Goal: Check status: Check status

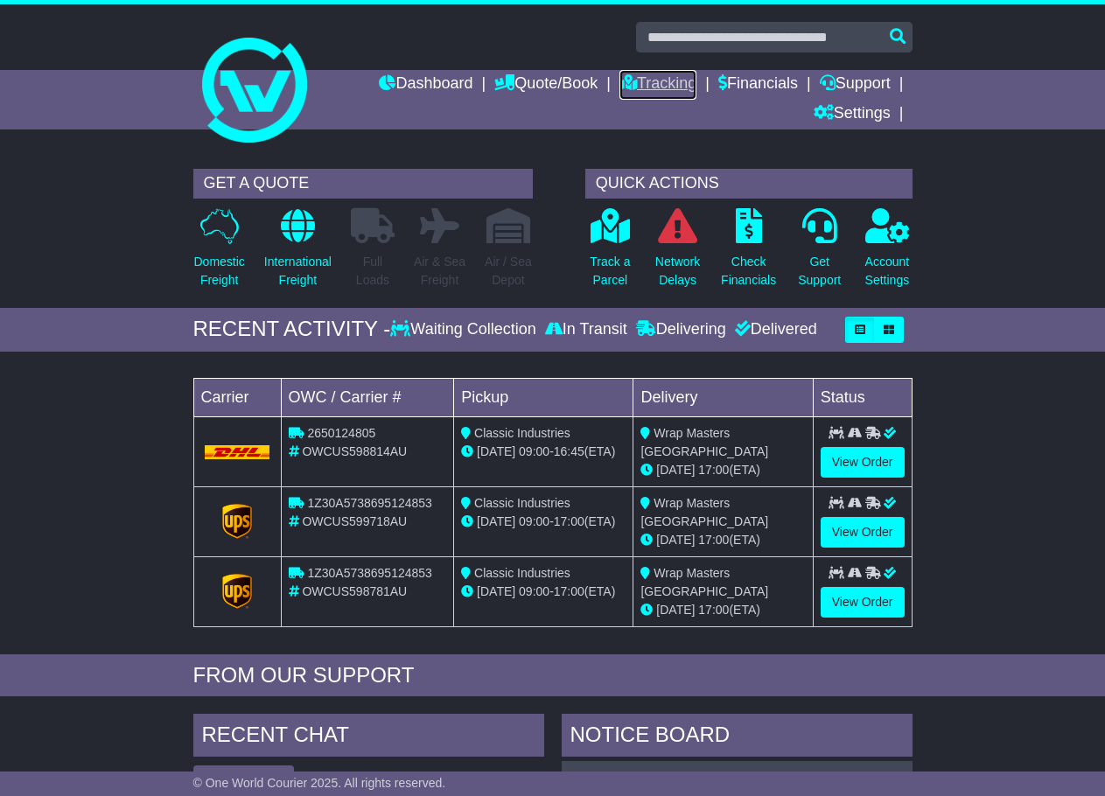
click at [623, 74] on icon at bounding box center [627, 82] width 17 height 16
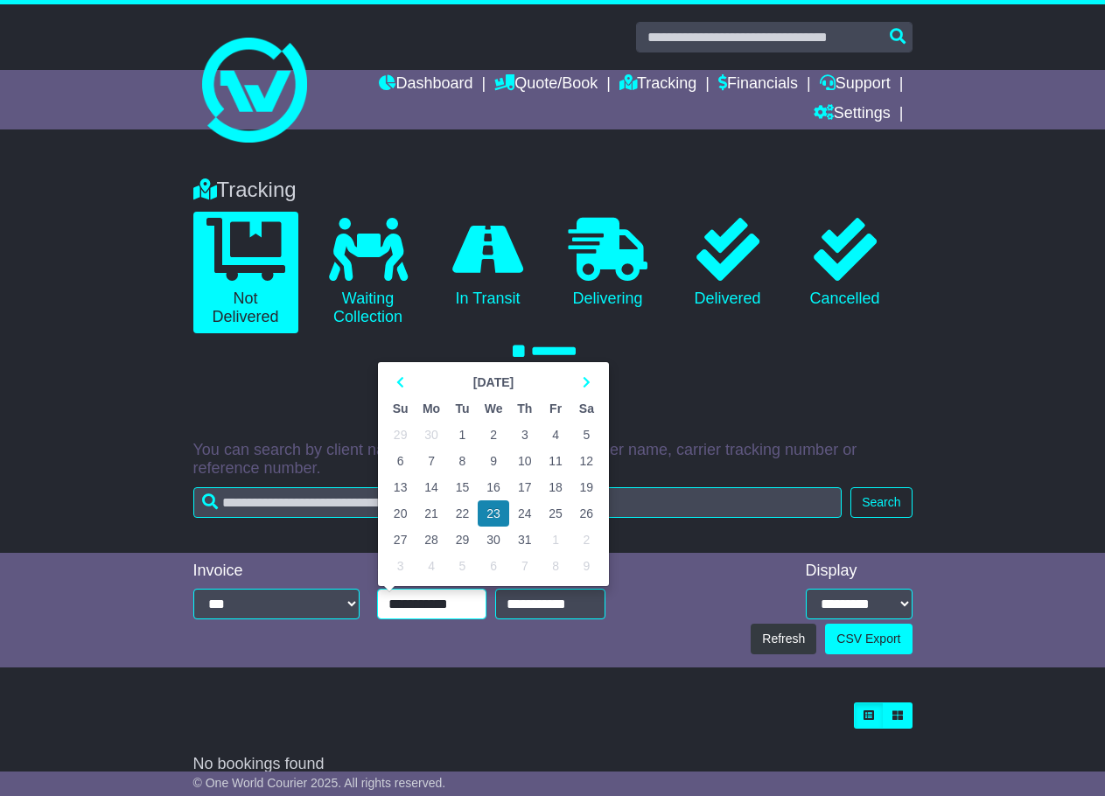
drag, startPoint x: 443, startPoint y: 607, endPoint x: 442, endPoint y: 566, distance: 41.1
click at [443, 608] on input "**********" at bounding box center [431, 604] width 109 height 31
click at [400, 387] on icon at bounding box center [400, 382] width 8 height 12
click at [400, 386] on icon at bounding box center [400, 382] width 8 height 12
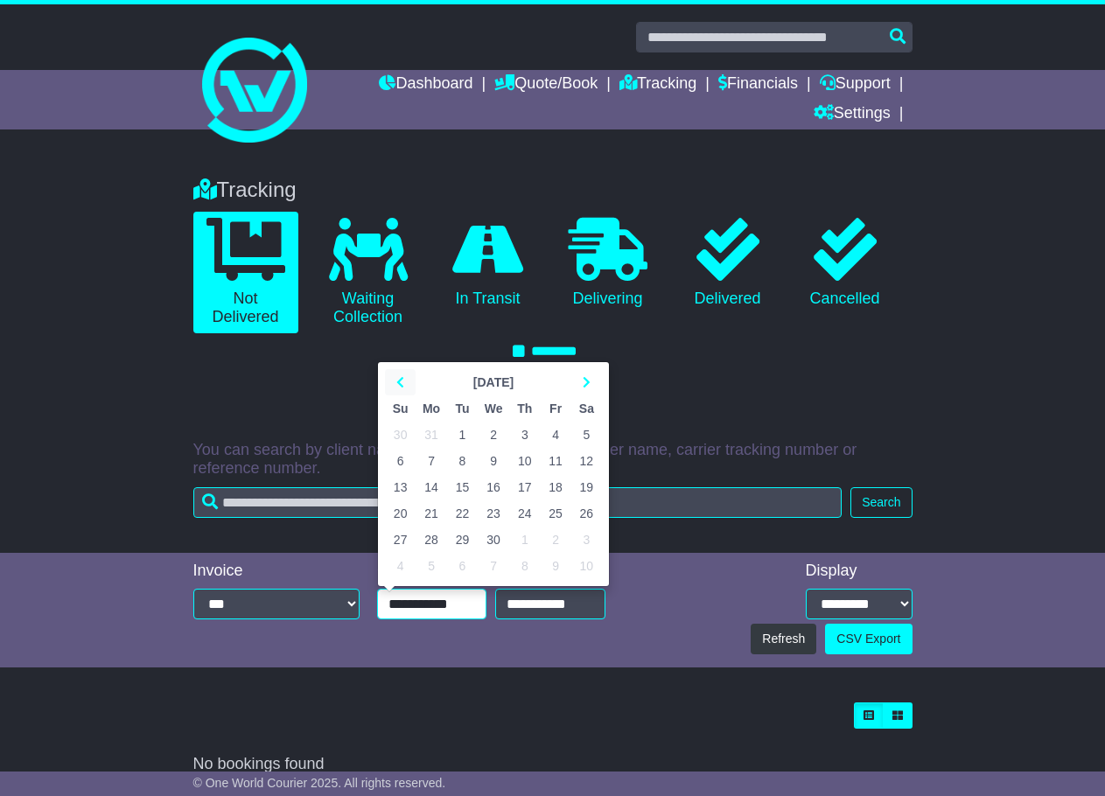
click at [400, 386] on icon at bounding box center [400, 382] width 8 height 12
click at [584, 435] on td "1" at bounding box center [586, 435] width 31 height 26
type input "**********"
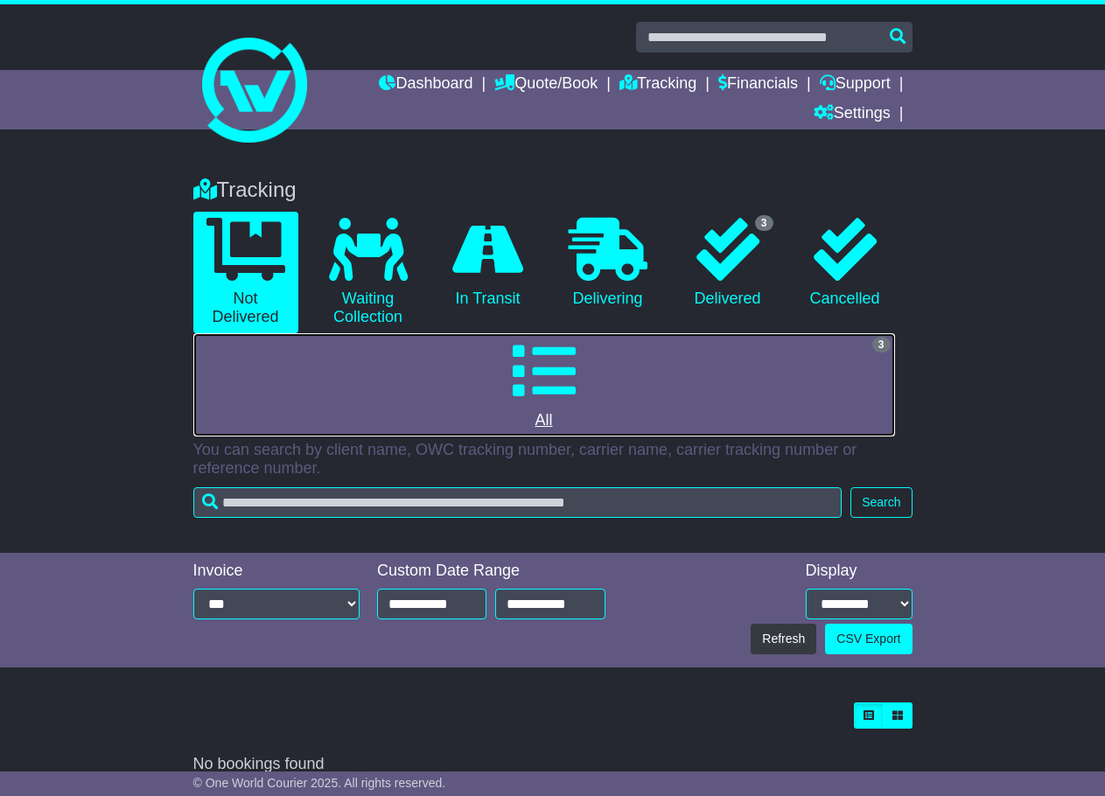
click at [563, 359] on icon at bounding box center [544, 370] width 63 height 63
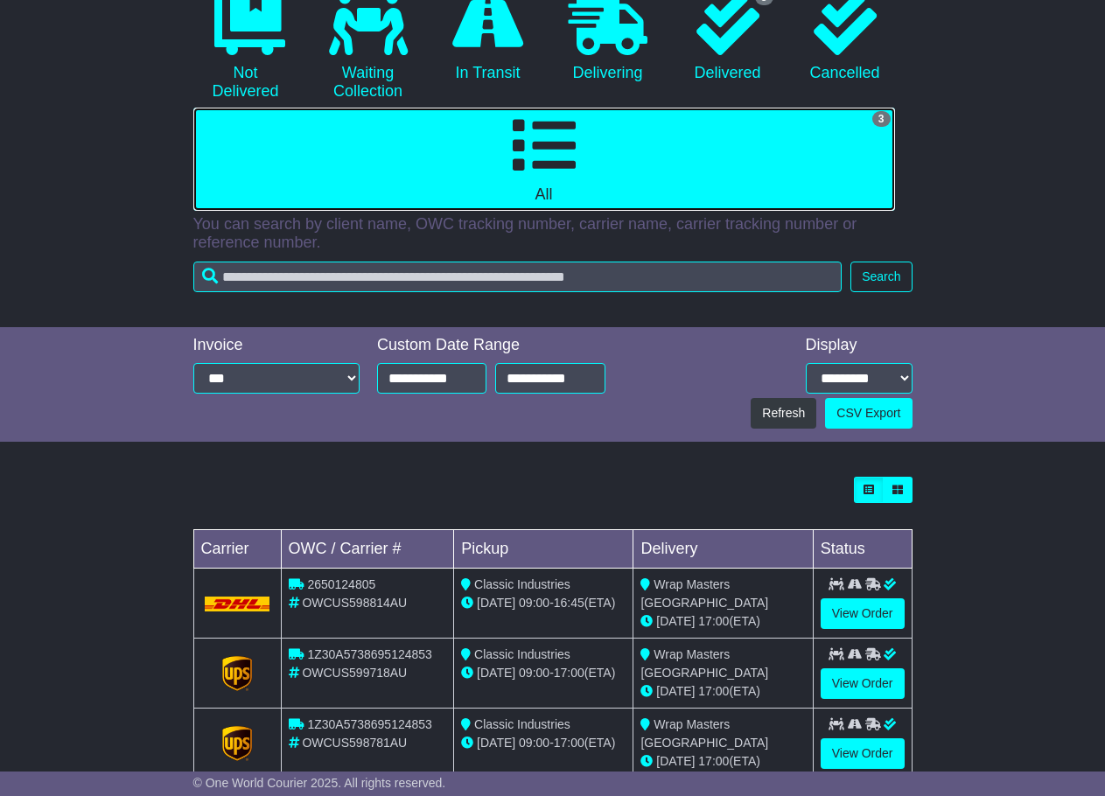
scroll to position [270, 0]
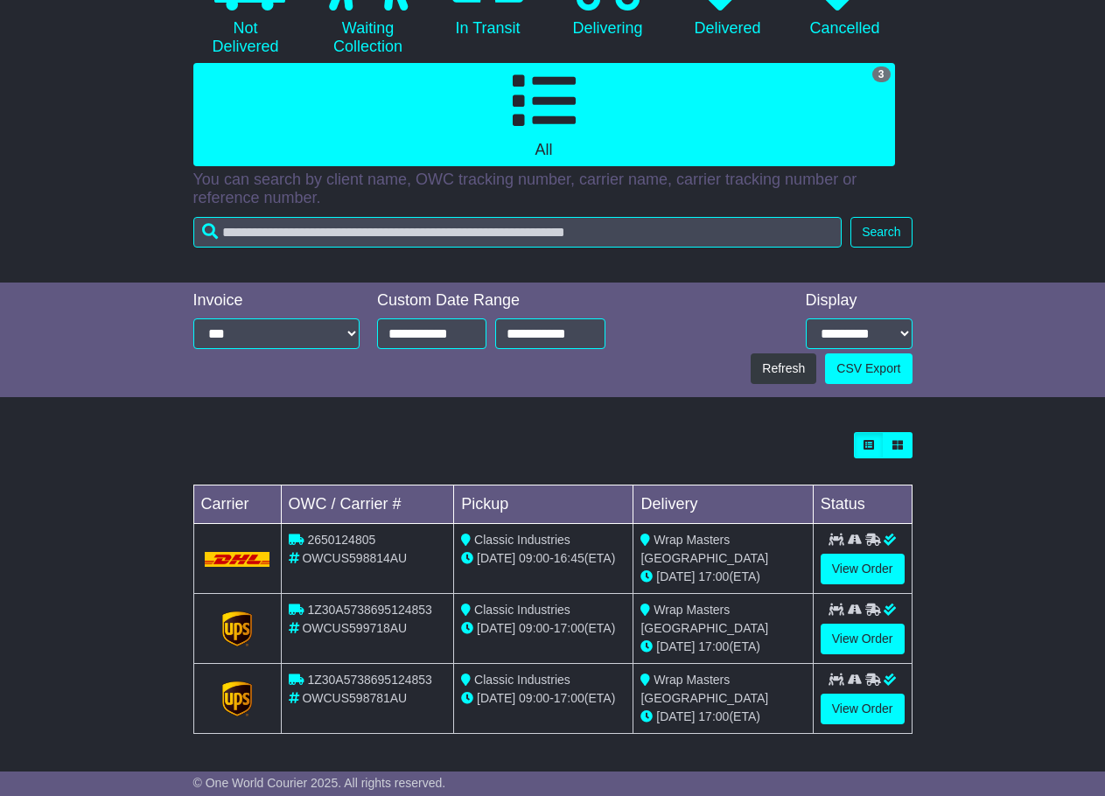
click at [347, 560] on span "OWCUS598814AU" at bounding box center [354, 558] width 105 height 14
click at [851, 635] on link "View Order" at bounding box center [862, 639] width 84 height 31
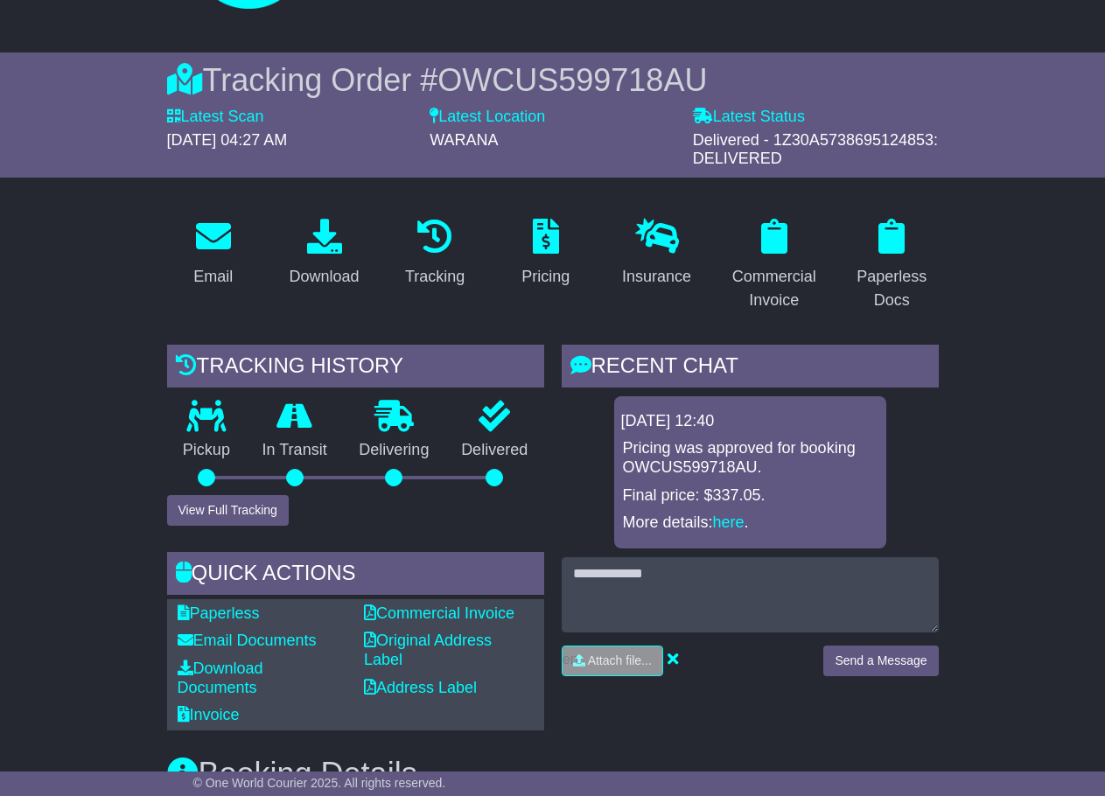
scroll to position [133, 0]
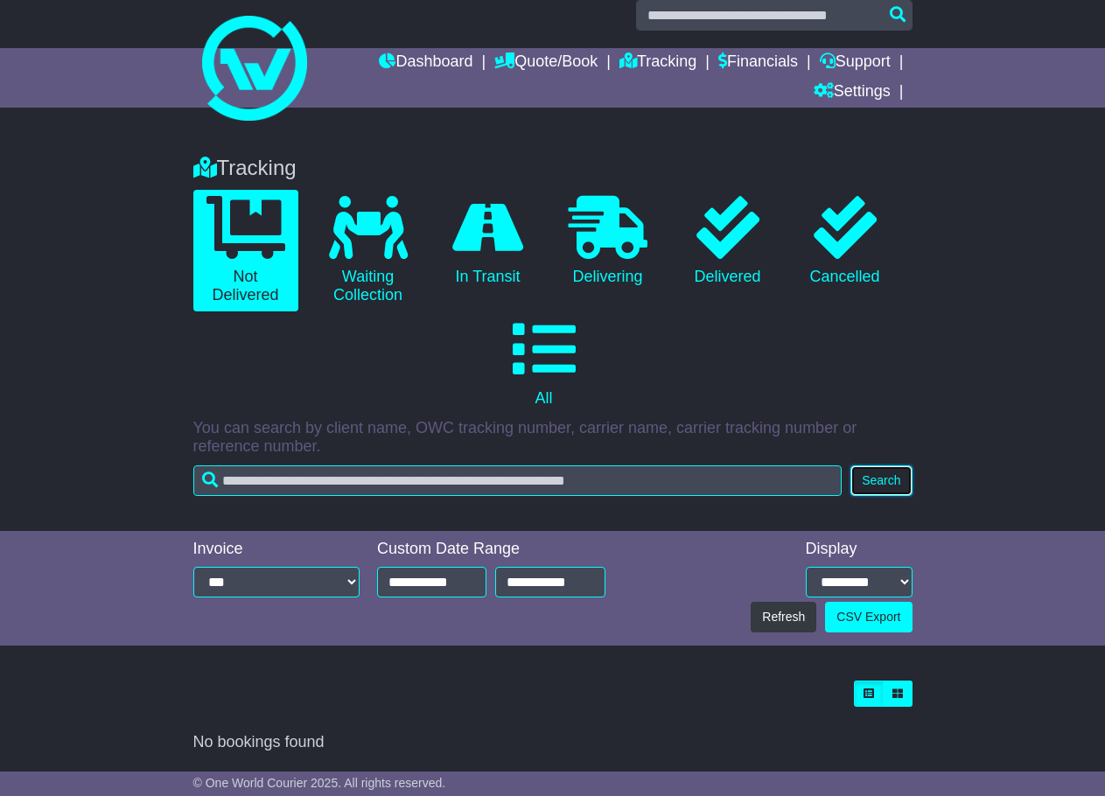
click at [890, 465] on button "Search" at bounding box center [880, 480] width 61 height 31
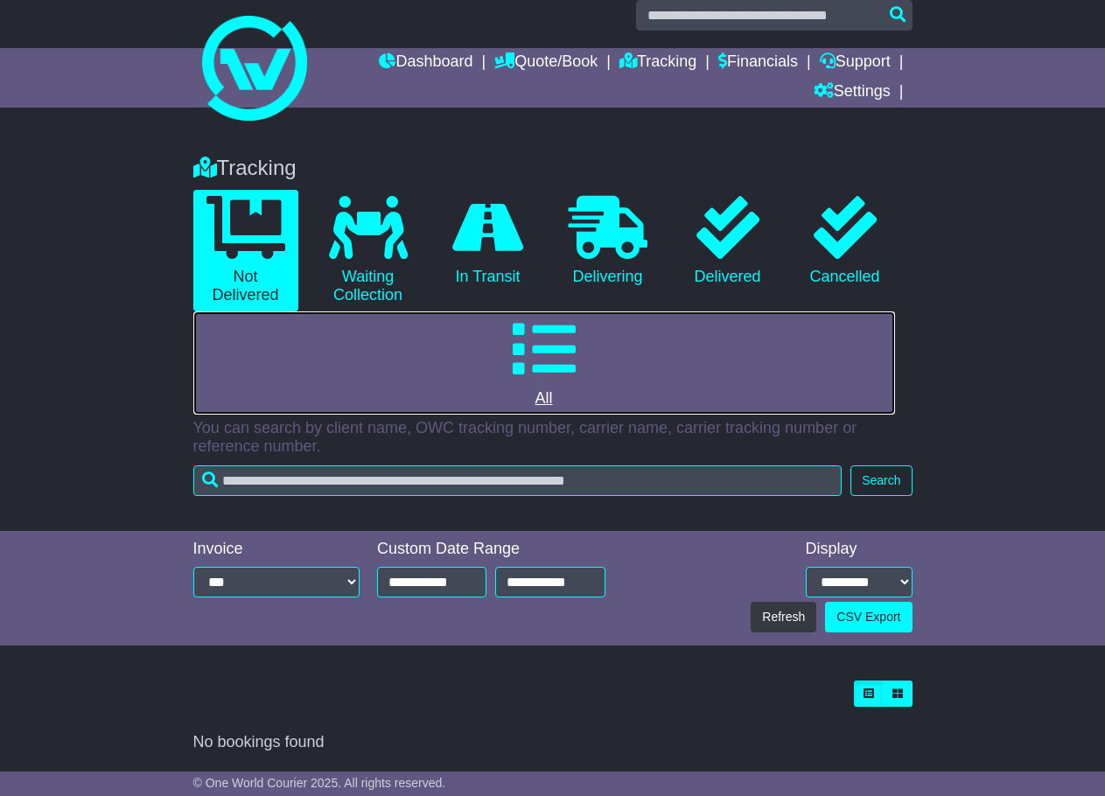
click at [541, 350] on icon at bounding box center [544, 348] width 63 height 63
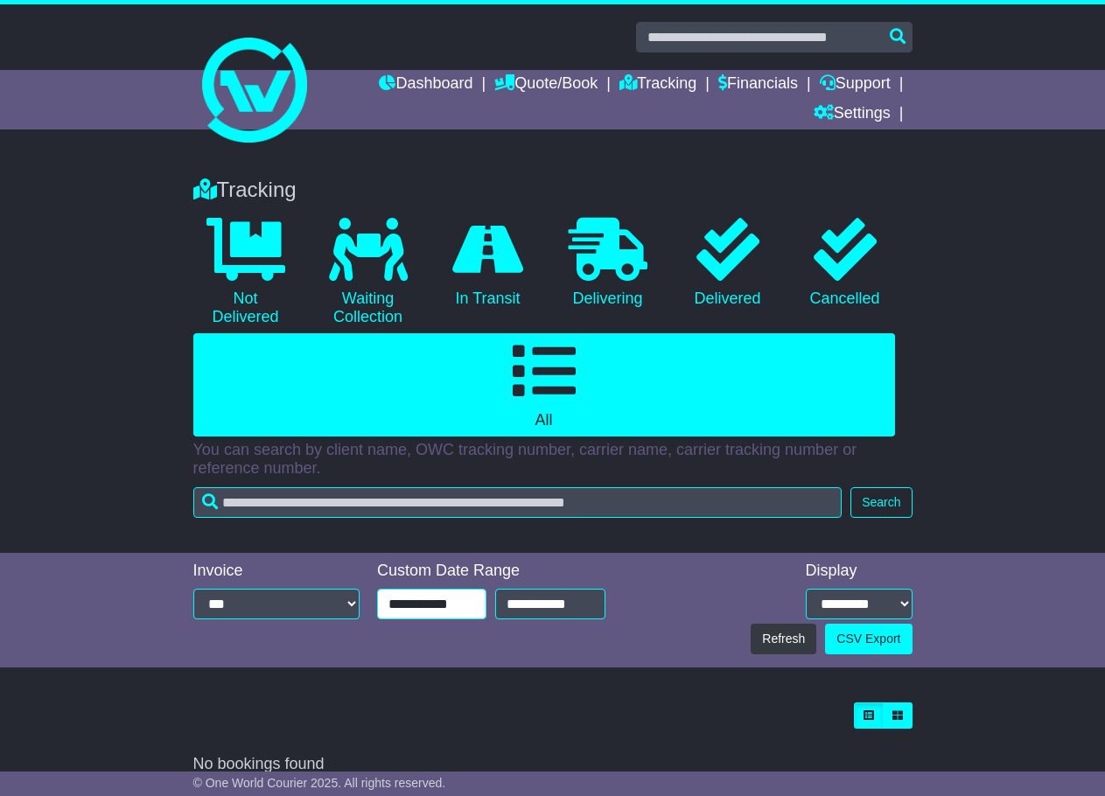
click at [444, 591] on input "**********" at bounding box center [431, 604] width 109 height 31
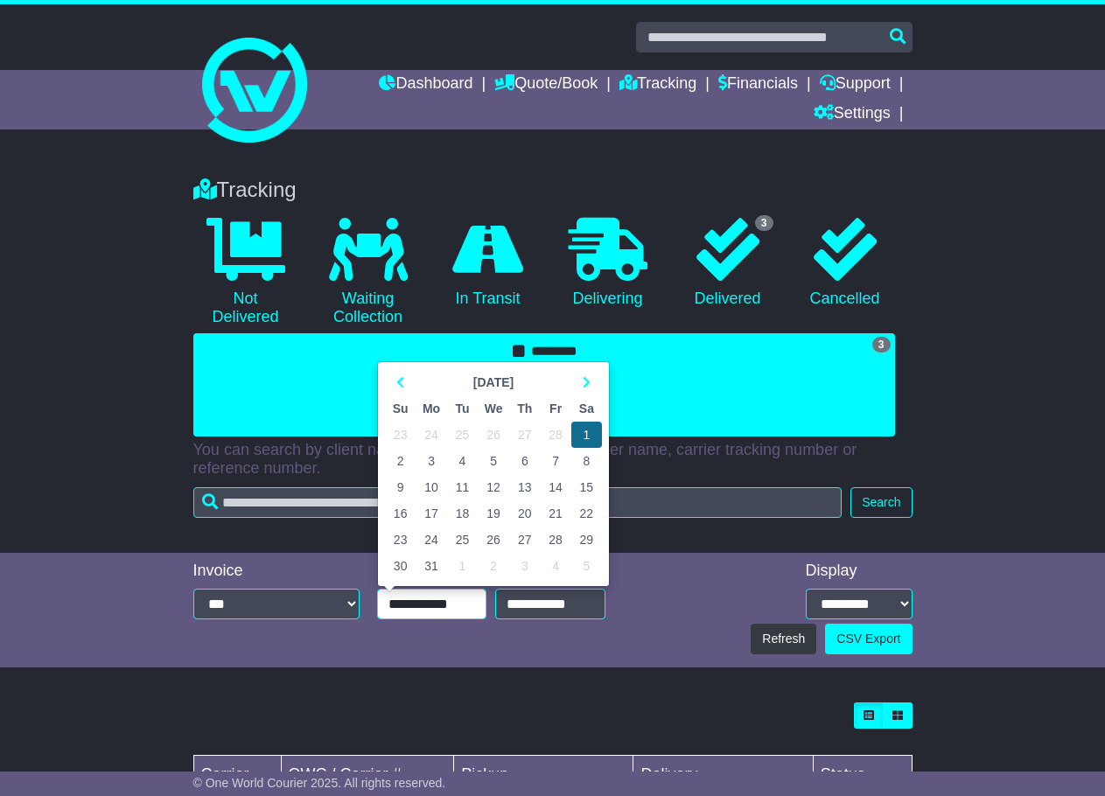
click at [579, 436] on td "1" at bounding box center [586, 435] width 31 height 26
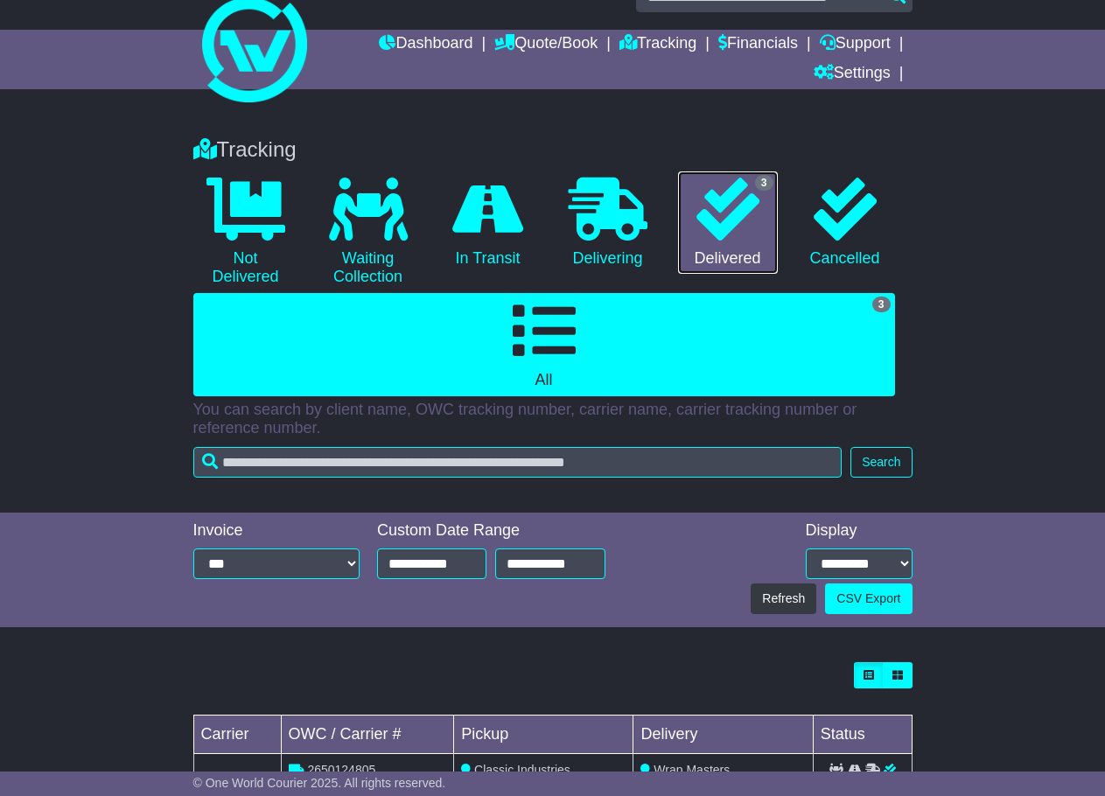
scroll to position [270, 0]
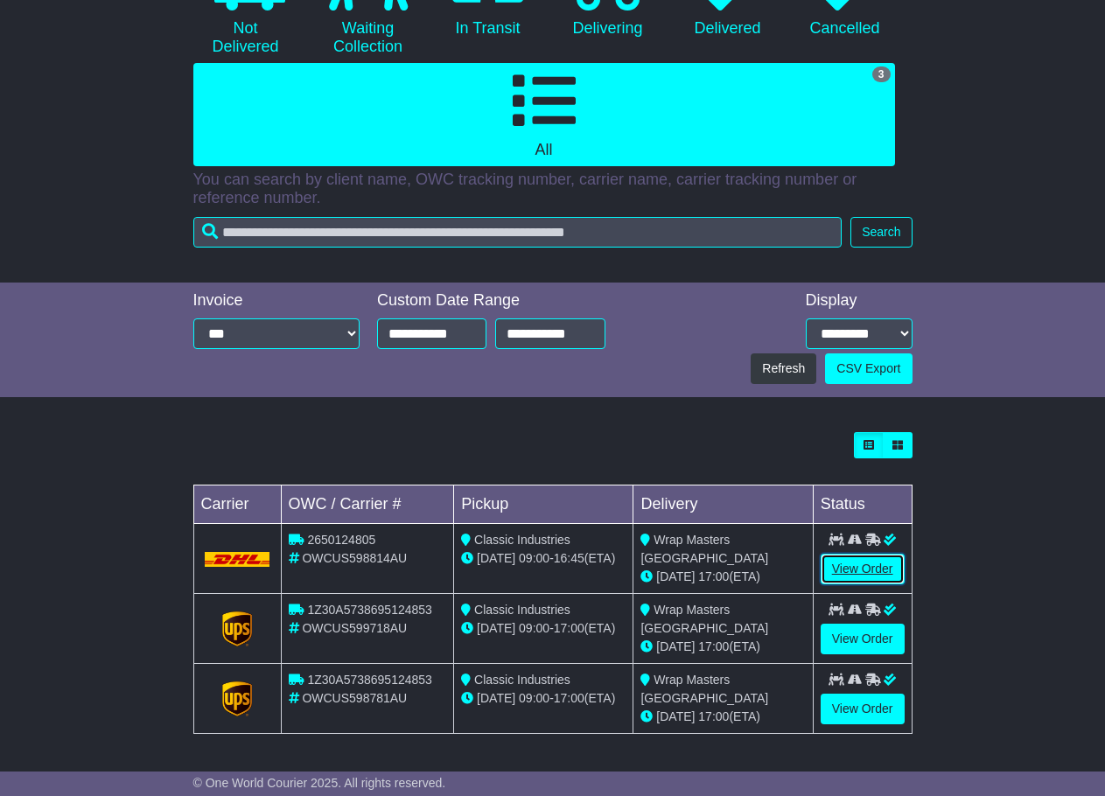
click at [876, 570] on link "View Order" at bounding box center [862, 569] width 84 height 31
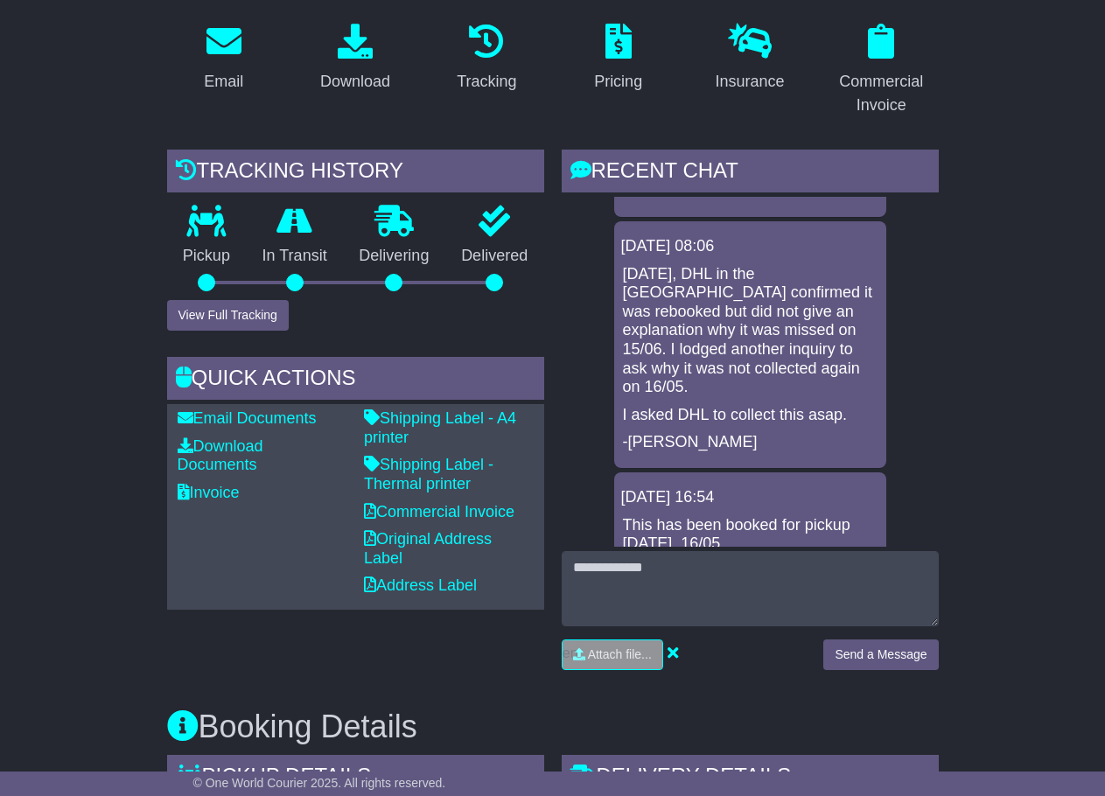
scroll to position [2940, 0]
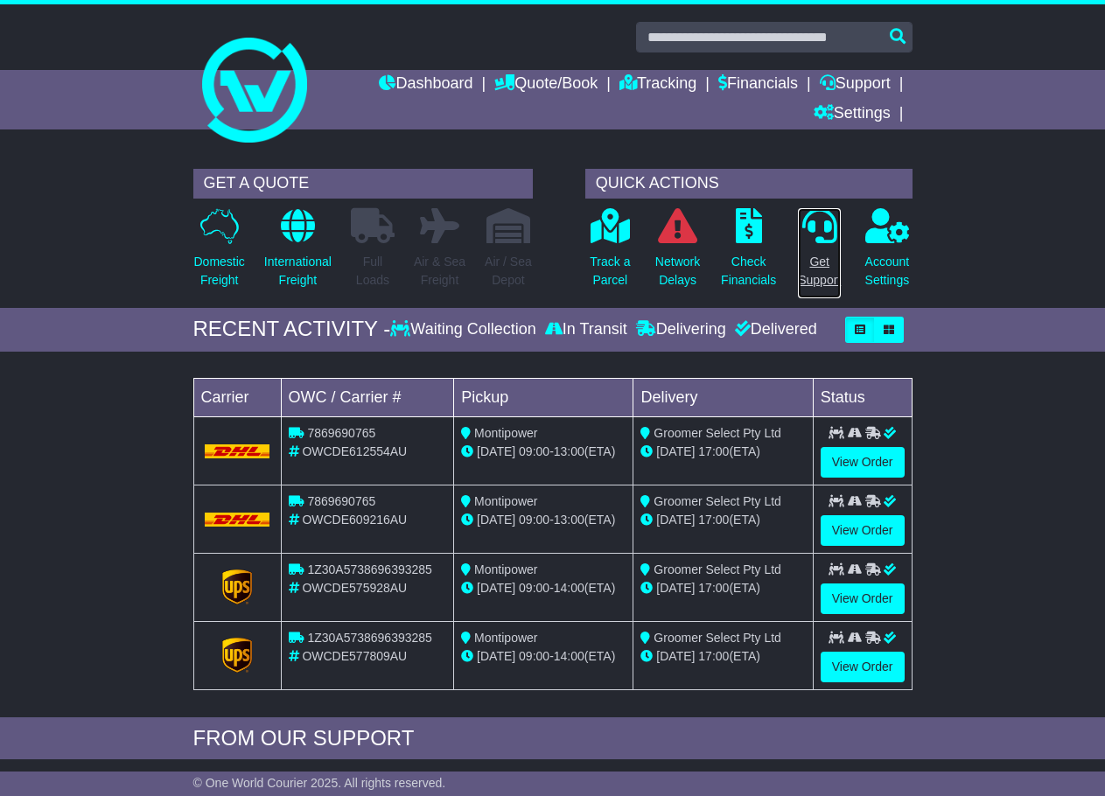
click at [817, 253] on p "Get Support" at bounding box center [819, 271] width 43 height 37
